Goal: Complete application form

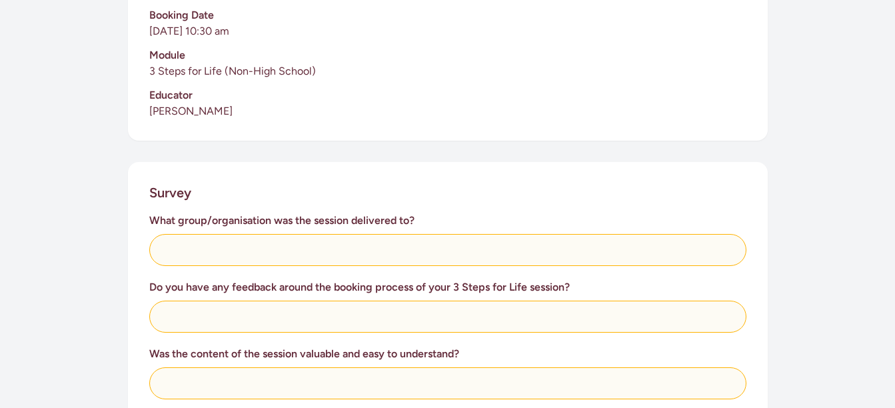
scroll to position [385, 0]
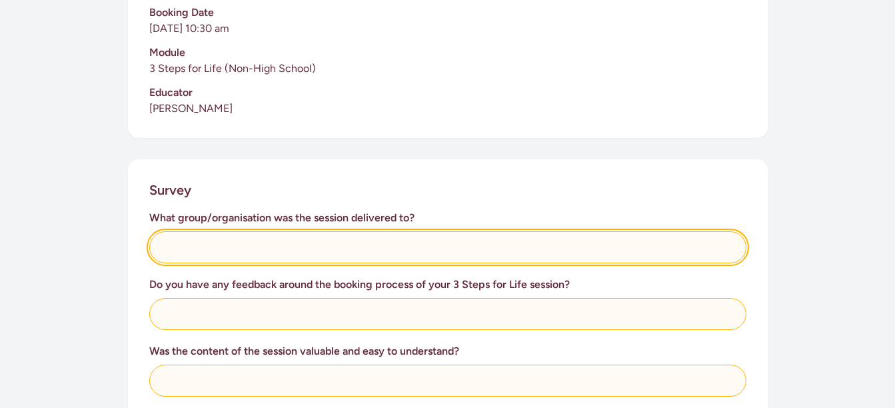
click at [194, 241] on input "text" at bounding box center [447, 247] width 597 height 32
type input "[PERSON_NAME] Shed of Kaiapoi"
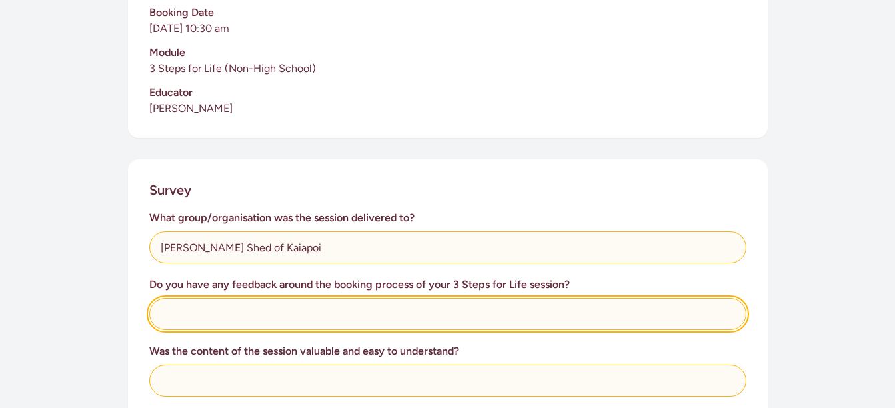
click at [185, 307] on input "text" at bounding box center [447, 314] width 597 height 32
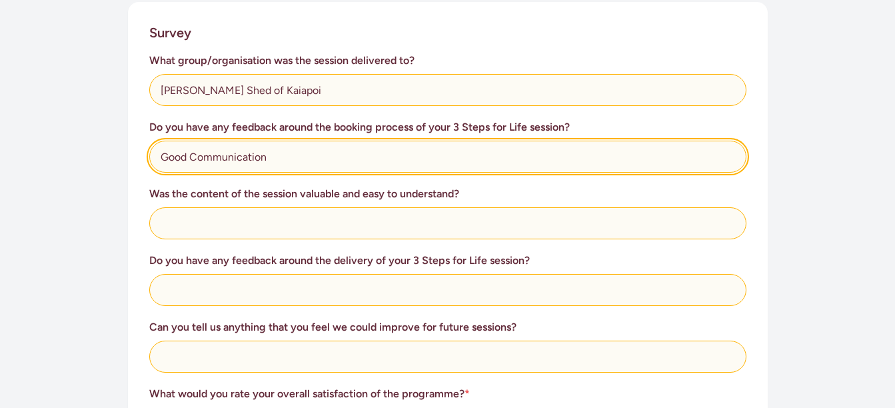
scroll to position [547, 0]
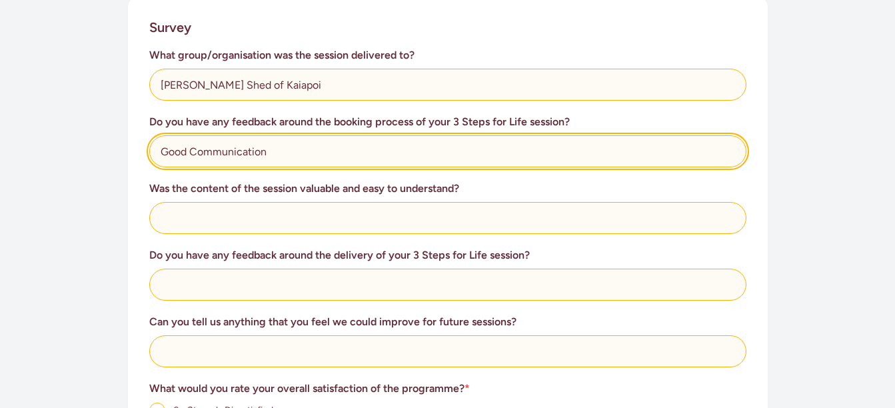
type input "Good Communication"
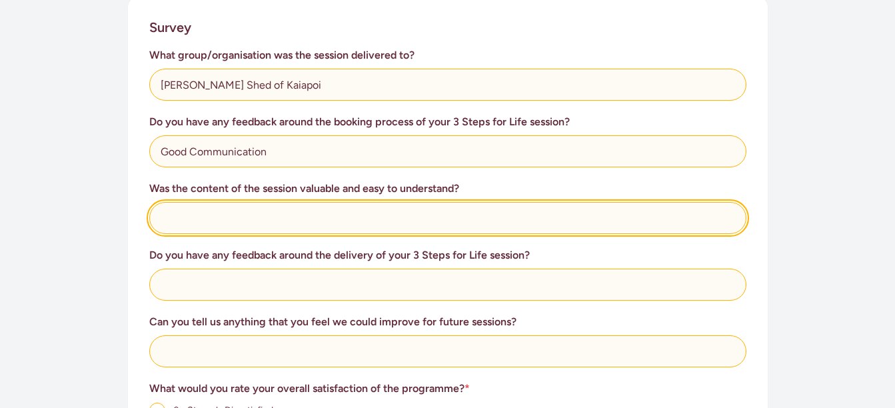
click at [188, 217] on input "text" at bounding box center [447, 218] width 597 height 32
type input "Yes"
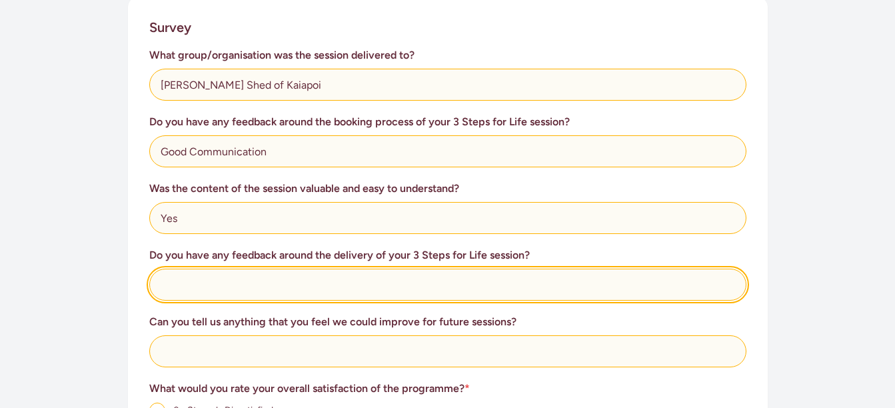
click at [193, 285] on input "text" at bounding box center [447, 285] width 597 height 32
type input "N"
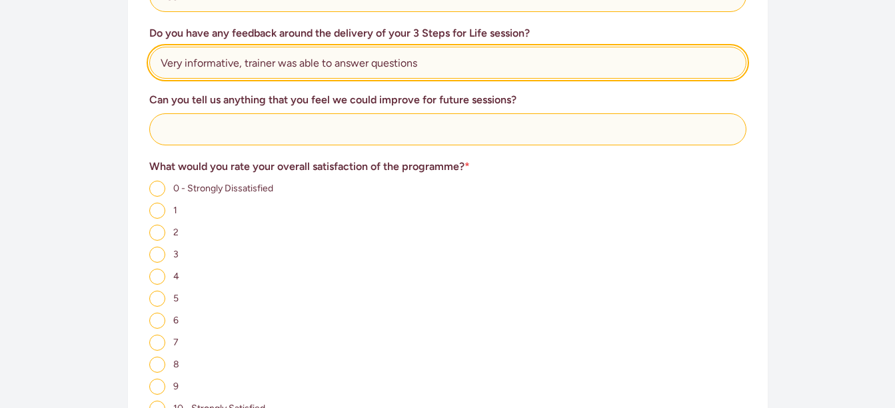
scroll to position [843, 0]
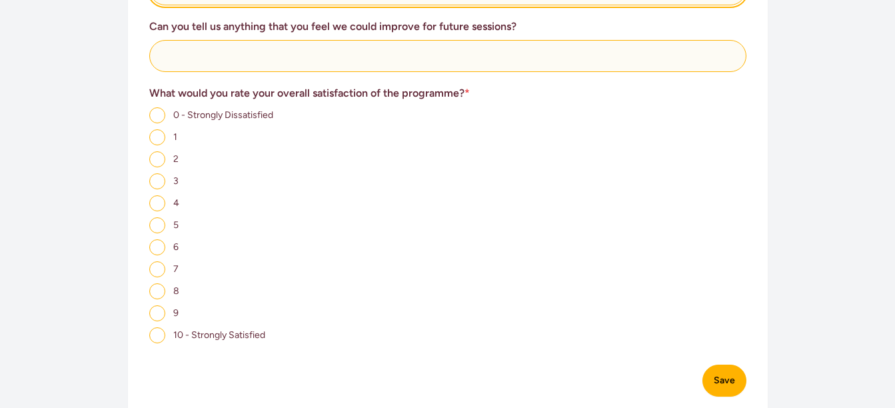
type input "Very informative, trainer was able to answer questions"
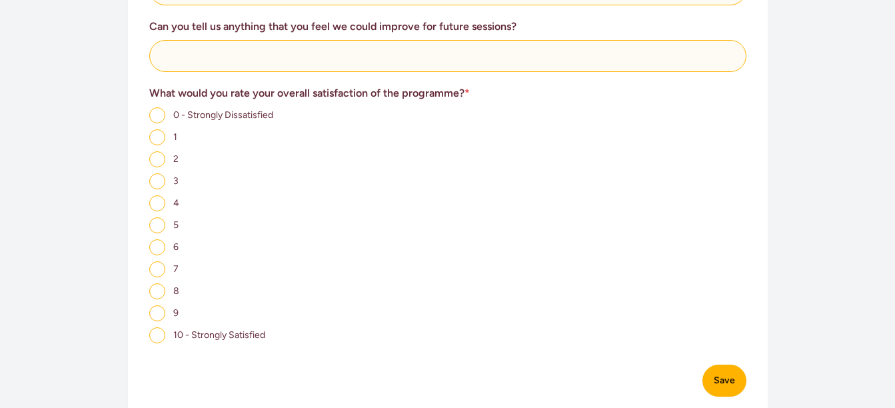
click at [159, 309] on input "9" at bounding box center [157, 313] width 16 height 16
radio input "true"
click at [724, 377] on button "Save" at bounding box center [725, 381] width 44 height 32
